Goal: Check status: Check status

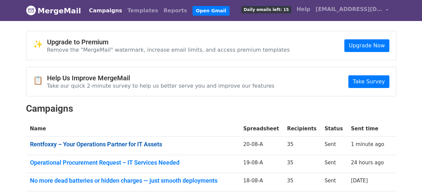
click at [142, 142] on link "Rentfoxxy – Your Operations Partner for IT Assets" at bounding box center [132, 144] width 205 height 7
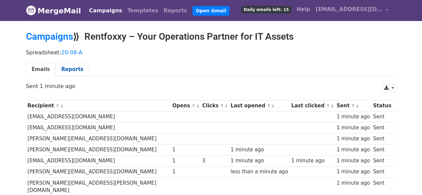
click at [69, 70] on link "Reports" at bounding box center [72, 70] width 33 height 14
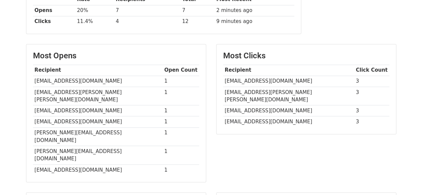
scroll to position [128, 0]
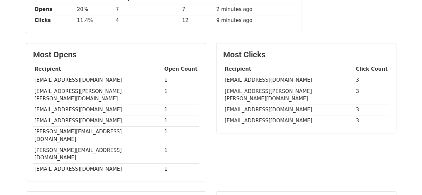
click at [258, 76] on td "[EMAIL_ADDRESS][DOMAIN_NAME]" at bounding box center [288, 80] width 131 height 11
copy tr "[EMAIL_ADDRESS][DOMAIN_NAME]"
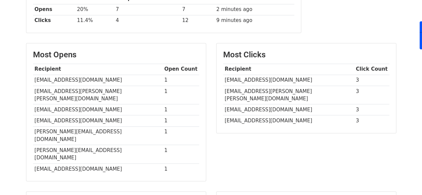
click at [254, 92] on td "[EMAIL_ADDRESS][PERSON_NAME][PERSON_NAME][DOMAIN_NAME]" at bounding box center [288, 95] width 131 height 19
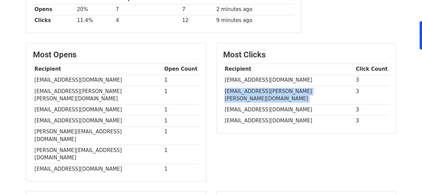
click at [254, 92] on td "[EMAIL_ADDRESS][PERSON_NAME][PERSON_NAME][DOMAIN_NAME]" at bounding box center [288, 95] width 131 height 19
copy tr "[EMAIL_ADDRESS][PERSON_NAME][PERSON_NAME][DOMAIN_NAME]"
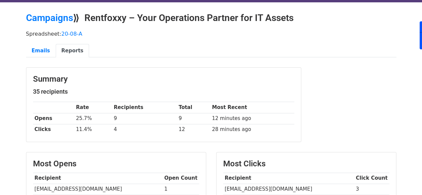
scroll to position [18, 0]
